Goal: Obtain resource: Download file/media

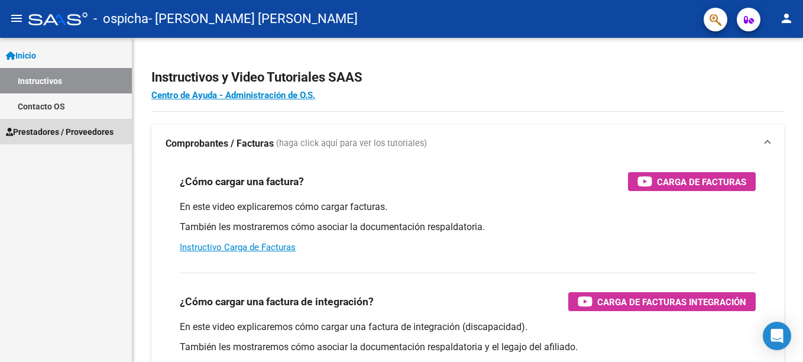
click at [71, 123] on link "Prestadores / Proveedores" at bounding box center [66, 131] width 132 height 25
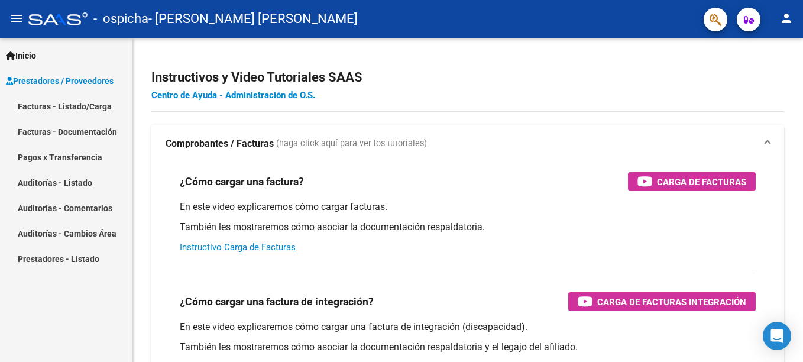
click at [93, 114] on link "Facturas - Listado/Carga" at bounding box center [66, 105] width 132 height 25
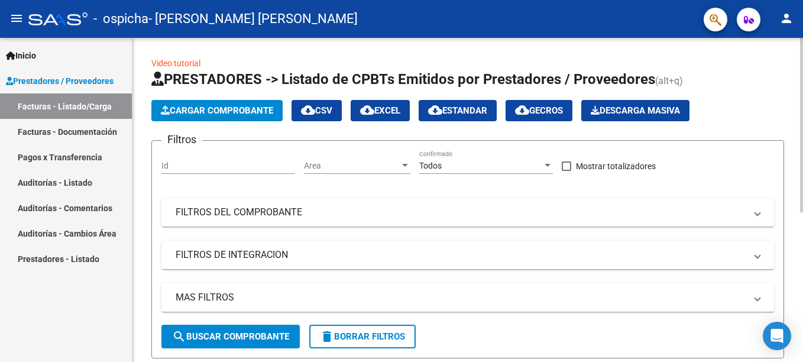
scroll to position [278, 0]
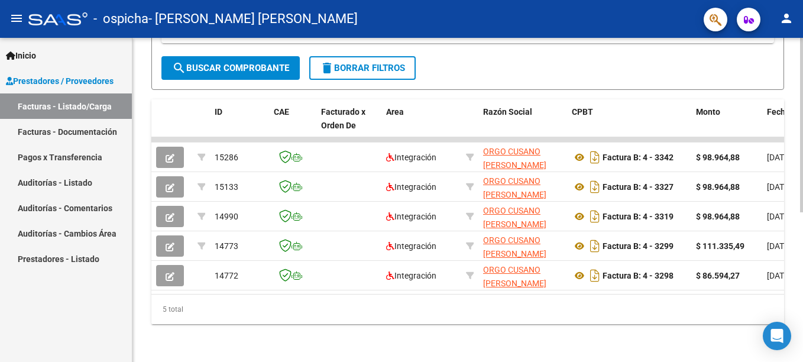
click at [802, 317] on div at bounding box center [801, 200] width 3 height 324
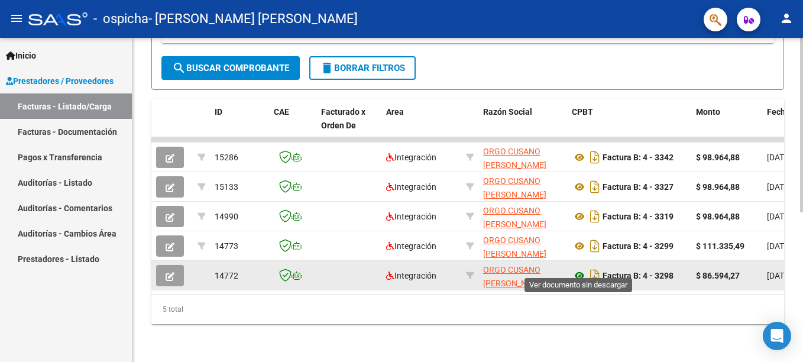
click at [575, 268] on icon at bounding box center [579, 275] width 15 height 14
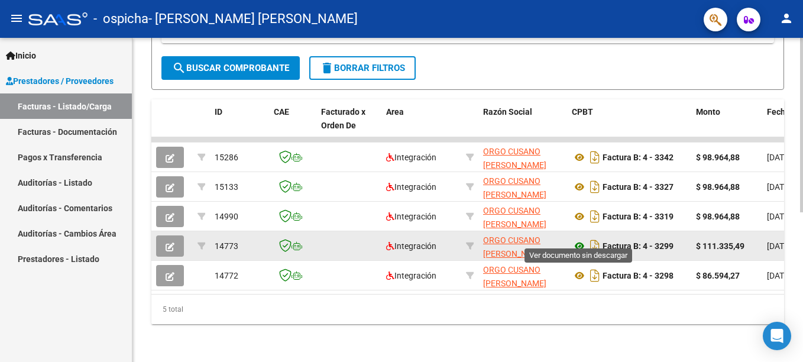
click at [577, 239] on icon at bounding box center [579, 246] width 15 height 14
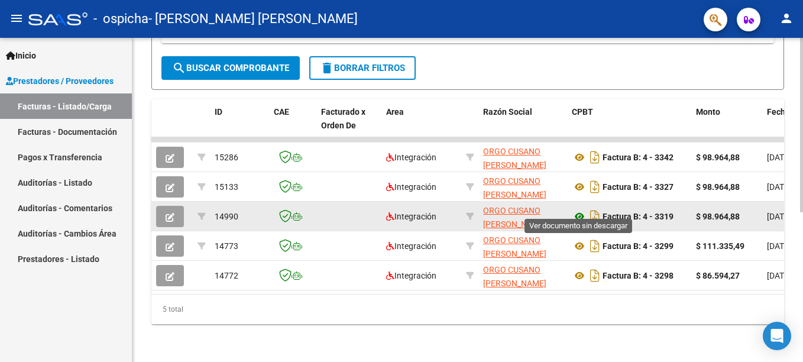
click at [575, 209] on icon at bounding box center [579, 216] width 15 height 14
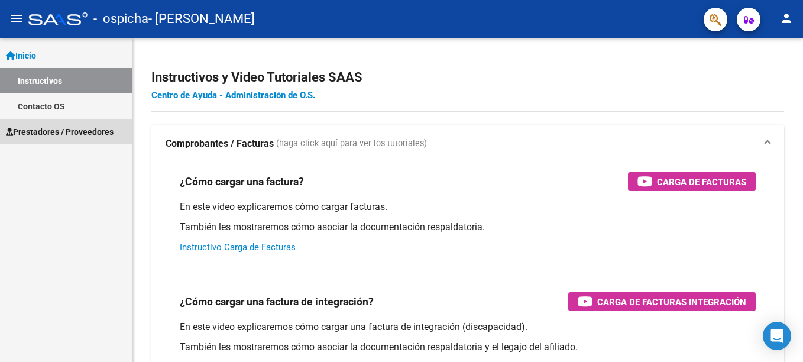
click at [90, 127] on span "Prestadores / Proveedores" at bounding box center [60, 131] width 108 height 13
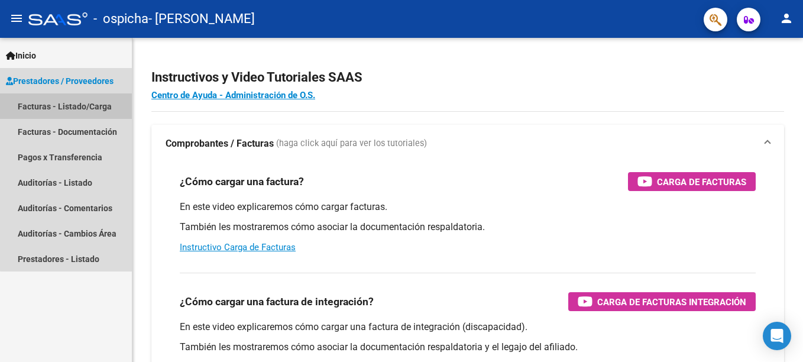
click at [102, 107] on link "Facturas - Listado/Carga" at bounding box center [66, 105] width 132 height 25
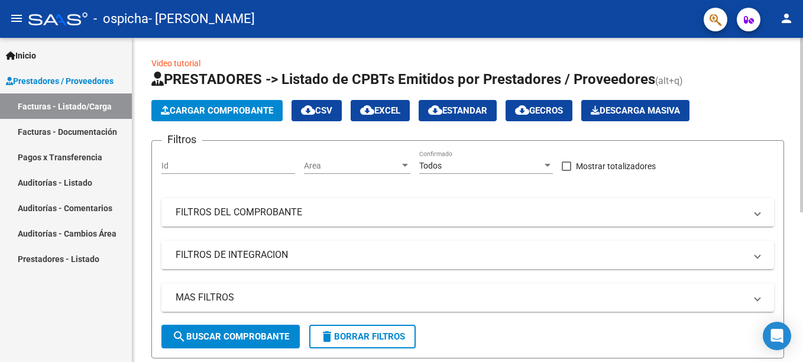
click at [798, 347] on div "Video tutorial PRESTADORES -> Listado de CPBTs Emitidos por Prestadores / Prove…" at bounding box center [467, 334] width 670 height 592
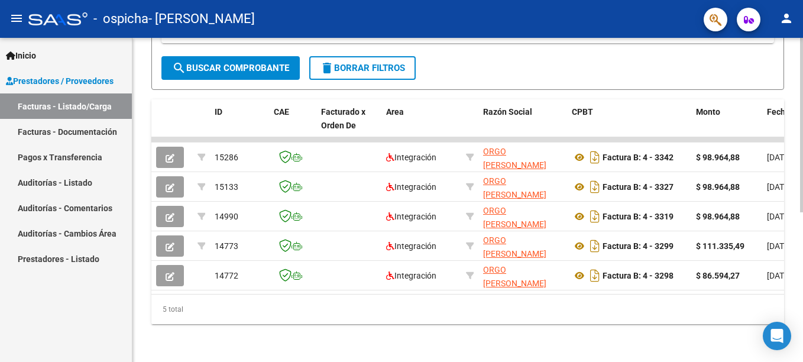
click at [800, 244] on div at bounding box center [801, 200] width 3 height 324
